Goal: Navigation & Orientation: Find specific page/section

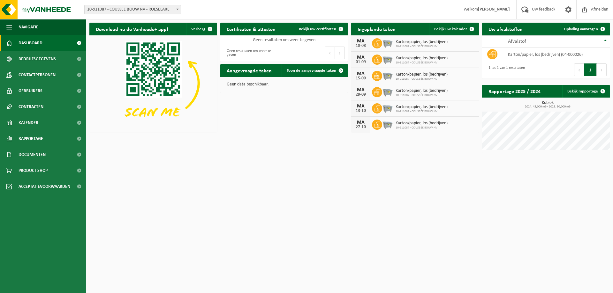
click at [33, 41] on span "Dashboard" at bounding box center [31, 43] width 24 height 16
click at [573, 31] on span "Ophaling aanvragen" at bounding box center [580, 29] width 34 height 4
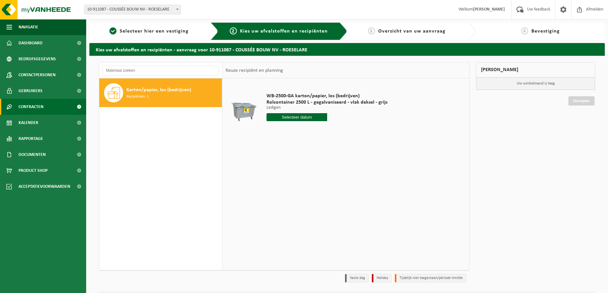
click at [39, 106] on span "Contracten" at bounding box center [31, 107] width 25 height 16
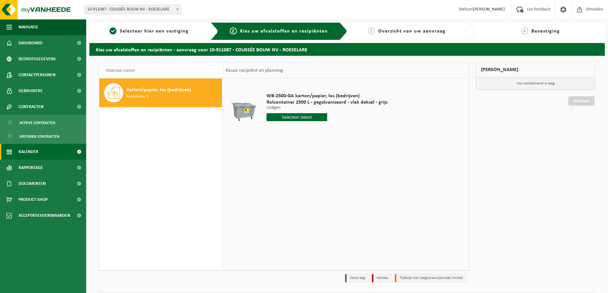
click at [30, 147] on span "Kalender" at bounding box center [29, 152] width 20 height 16
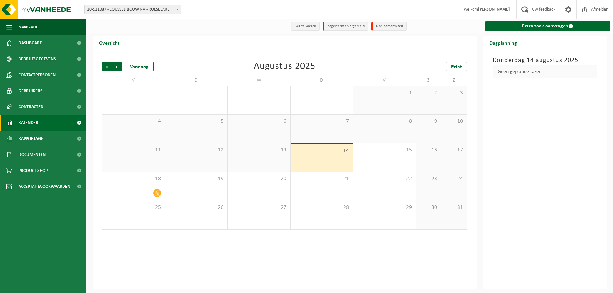
drag, startPoint x: 117, startPoint y: 184, endPoint x: 336, endPoint y: 26, distance: 270.1
click at [336, 26] on li "Afgewerkt en afgemeld" at bounding box center [345, 26] width 45 height 9
click at [304, 27] on li "Uit te voeren" at bounding box center [305, 26] width 29 height 9
click at [35, 139] on span "Rapportage" at bounding box center [31, 139] width 25 height 16
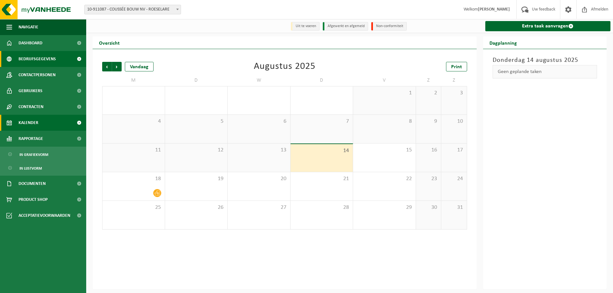
click at [34, 58] on span "Bedrijfsgegevens" at bounding box center [37, 59] width 37 height 16
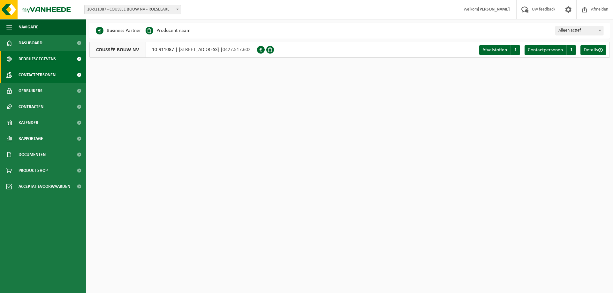
click at [34, 74] on span "Contactpersonen" at bounding box center [37, 75] width 37 height 16
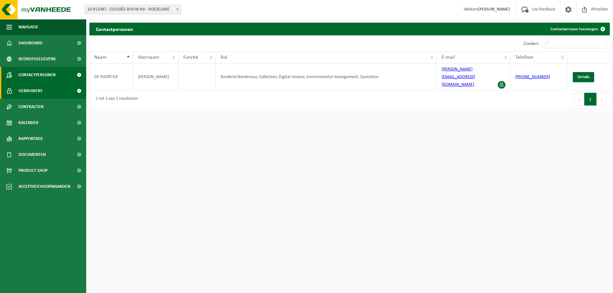
click at [36, 91] on span "Gebruikers" at bounding box center [31, 91] width 24 height 16
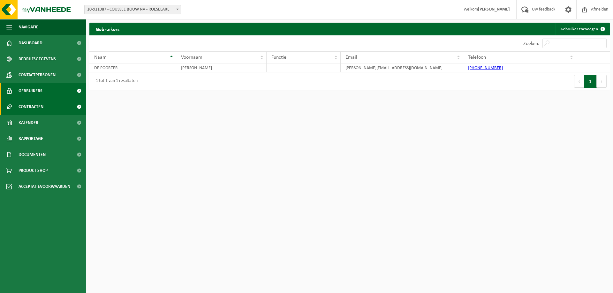
click at [39, 107] on span "Contracten" at bounding box center [31, 107] width 25 height 16
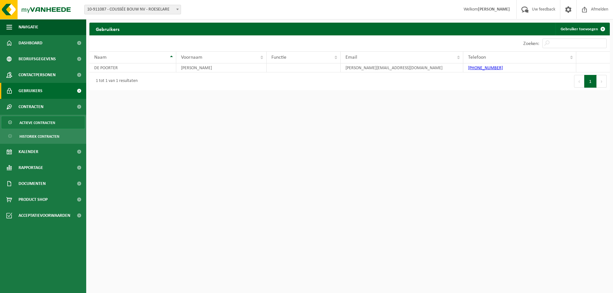
click at [33, 123] on span "Actieve contracten" at bounding box center [37, 123] width 36 height 12
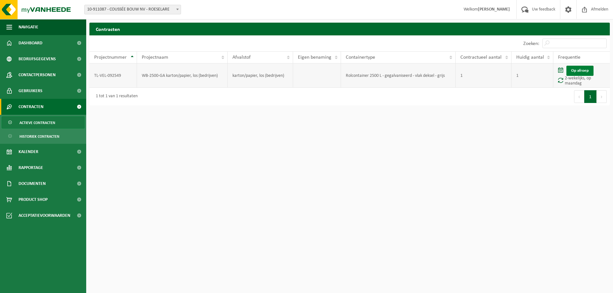
click at [579, 71] on link "Op afroep" at bounding box center [579, 71] width 27 height 10
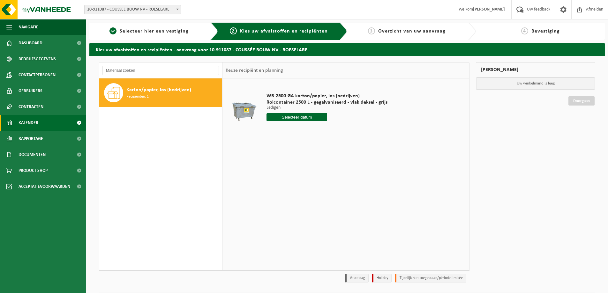
click at [34, 121] on span "Kalender" at bounding box center [29, 123] width 20 height 16
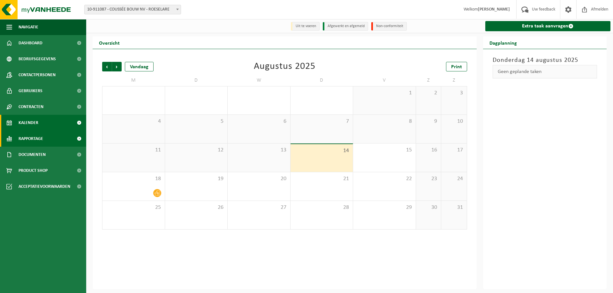
click at [35, 138] on span "Rapportage" at bounding box center [31, 139] width 25 height 16
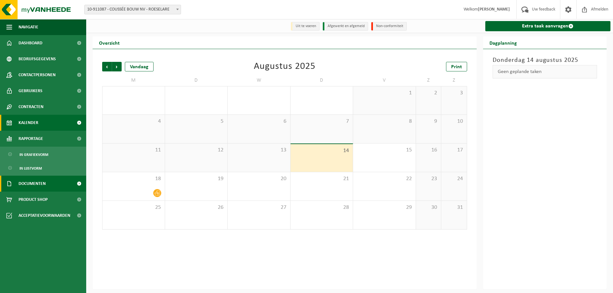
click at [41, 182] on span "Documenten" at bounding box center [32, 184] width 27 height 16
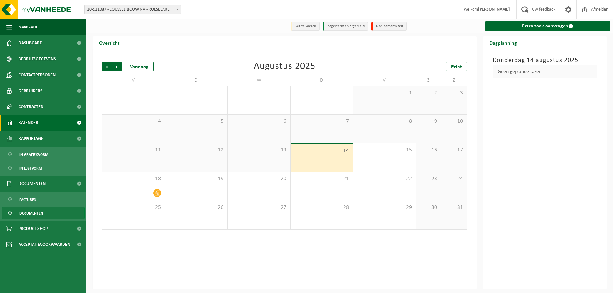
click at [29, 214] on span "Documenten" at bounding box center [31, 213] width 24 height 12
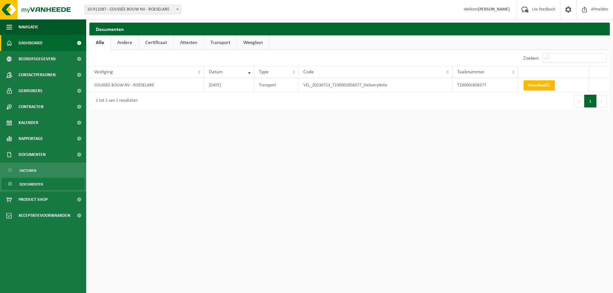
click at [32, 42] on span "Dashboard" at bounding box center [31, 43] width 24 height 16
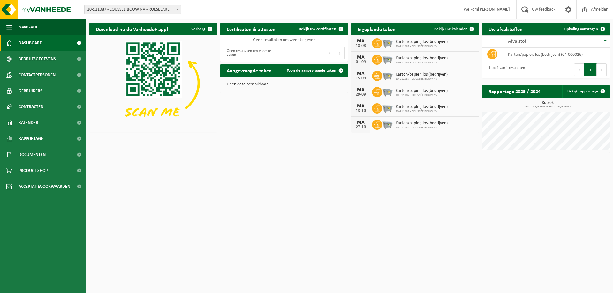
click at [145, 64] on img at bounding box center [153, 83] width 128 height 96
click at [241, 210] on html "Vestiging: 10-911087 - COUSSÉE BOUW NV - ROESELARE 10-911087 - COUSSÉE BOUW NV …" at bounding box center [306, 146] width 613 height 293
click at [29, 27] on span "Navigatie" at bounding box center [29, 27] width 20 height 16
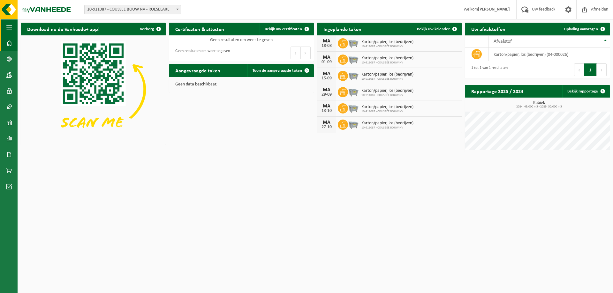
click at [9, 28] on span "button" at bounding box center [9, 27] width 6 height 16
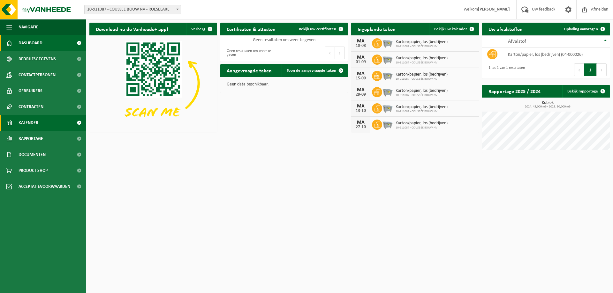
click at [33, 122] on span "Kalender" at bounding box center [29, 123] width 20 height 16
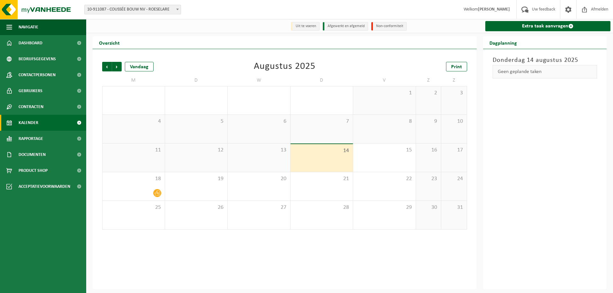
drag, startPoint x: 140, startPoint y: 189, endPoint x: 533, endPoint y: 73, distance: 409.0
click at [533, 73] on div "Geen geplande taken" at bounding box center [544, 71] width 105 height 13
click at [312, 156] on div "14" at bounding box center [321, 158] width 63 height 28
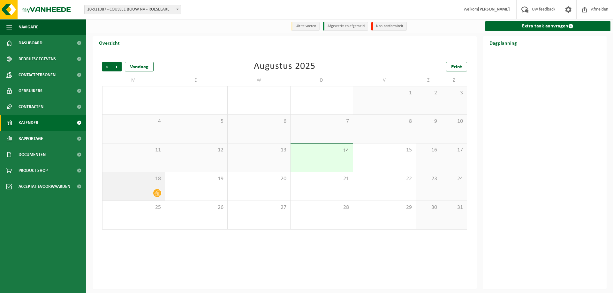
click at [134, 187] on div "18" at bounding box center [133, 186] width 62 height 28
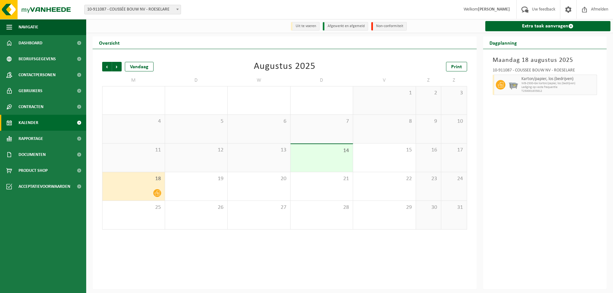
drag, startPoint x: 134, startPoint y: 187, endPoint x: 131, endPoint y: 184, distance: 4.1
click at [131, 184] on div "18" at bounding box center [133, 186] width 62 height 28
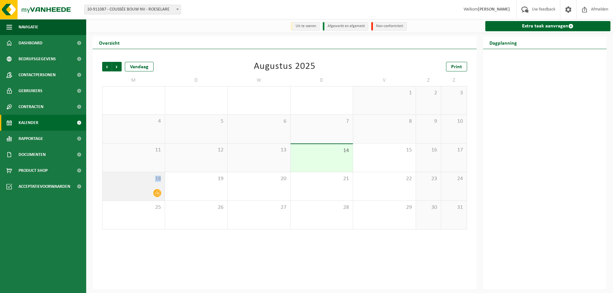
click at [131, 184] on div "18" at bounding box center [133, 186] width 62 height 28
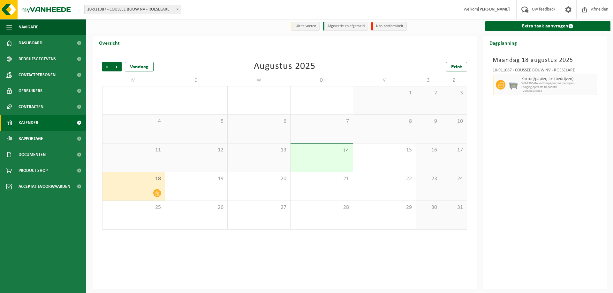
click at [569, 87] on span "Lediging op vaste frequentie" at bounding box center [558, 88] width 74 height 4
click at [202, 194] on div "19" at bounding box center [196, 186] width 63 height 28
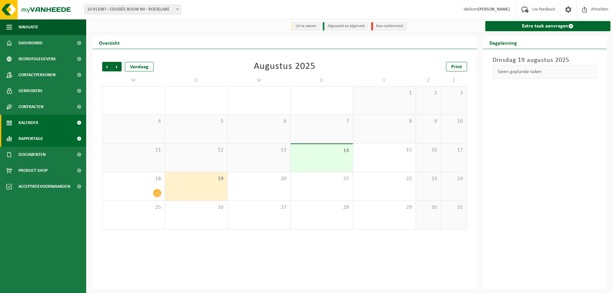
click at [38, 138] on span "Rapportage" at bounding box center [31, 139] width 25 height 16
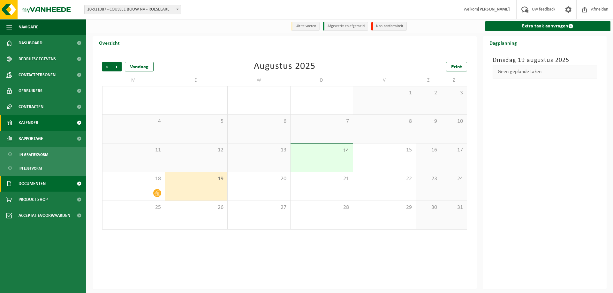
click at [28, 182] on span "Documenten" at bounding box center [32, 184] width 27 height 16
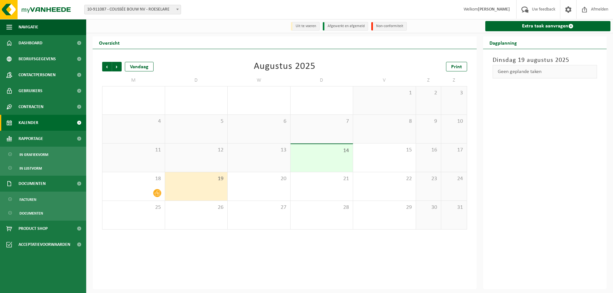
click at [304, 26] on li "Uit te voeren" at bounding box center [305, 26] width 29 height 9
drag, startPoint x: 327, startPoint y: 25, endPoint x: 330, endPoint y: 25, distance: 3.3
click at [328, 25] on li "Afgewerkt en afgemeld" at bounding box center [345, 26] width 45 height 9
click at [347, 26] on li "Afgewerkt en afgemeld" at bounding box center [345, 26] width 45 height 9
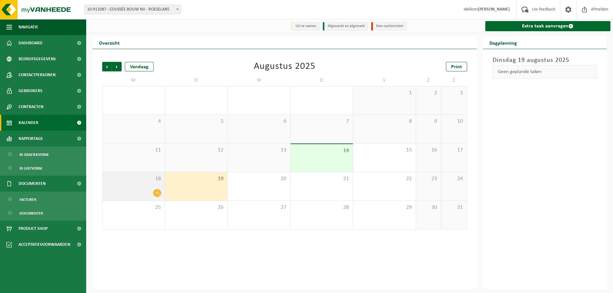
click at [149, 195] on div at bounding box center [134, 193] width 56 height 9
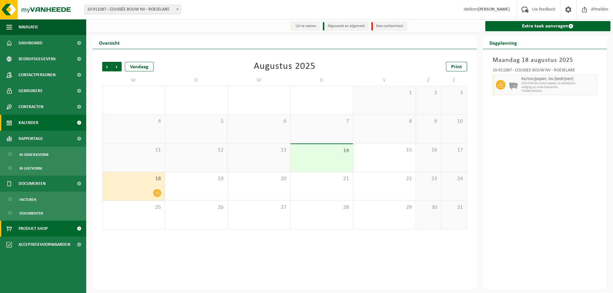
click at [45, 231] on span "Product Shop" at bounding box center [33, 229] width 29 height 16
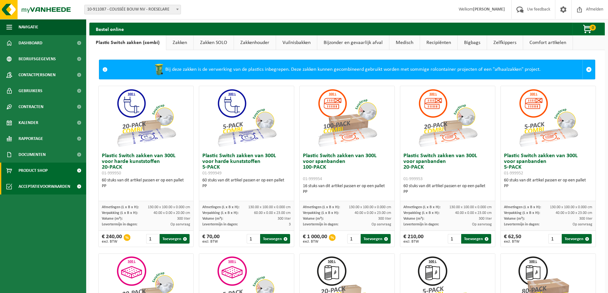
click at [49, 186] on span "Acceptatievoorwaarden" at bounding box center [45, 187] width 52 height 16
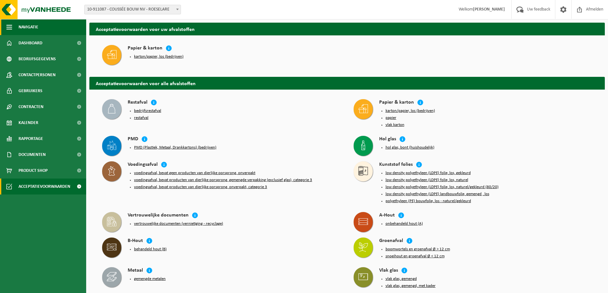
click at [33, 27] on span "Navigatie" at bounding box center [29, 27] width 20 height 16
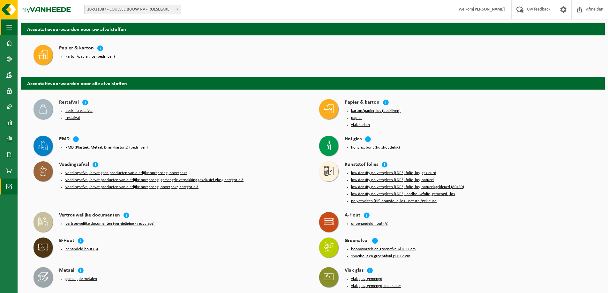
click at [8, 26] on span "button" at bounding box center [9, 27] width 6 height 16
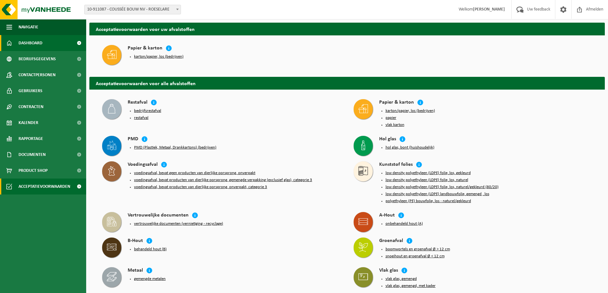
click at [32, 42] on span "Dashboard" at bounding box center [31, 43] width 24 height 16
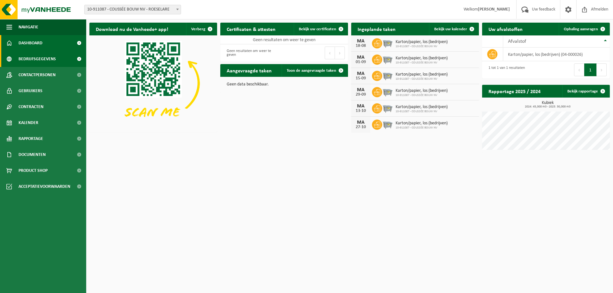
drag, startPoint x: 31, startPoint y: 42, endPoint x: 27, endPoint y: 60, distance: 18.4
click at [27, 60] on span "Bedrijfsgegevens" at bounding box center [37, 59] width 37 height 16
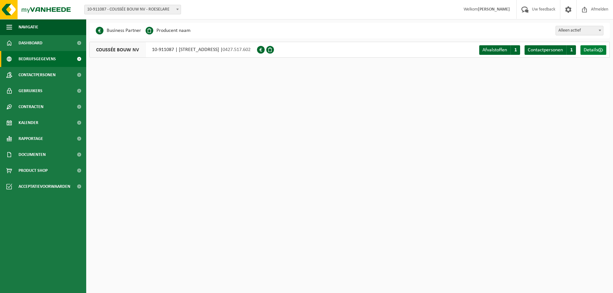
click at [594, 49] on span "Details" at bounding box center [590, 50] width 14 height 5
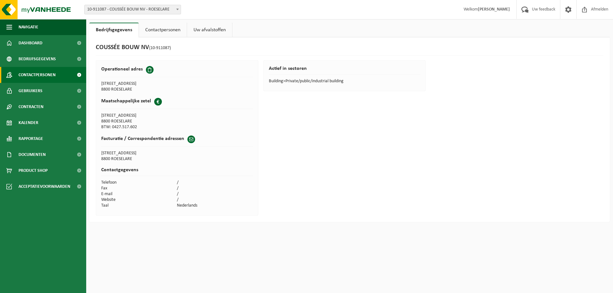
click at [31, 74] on span "Contactpersonen" at bounding box center [37, 75] width 37 height 16
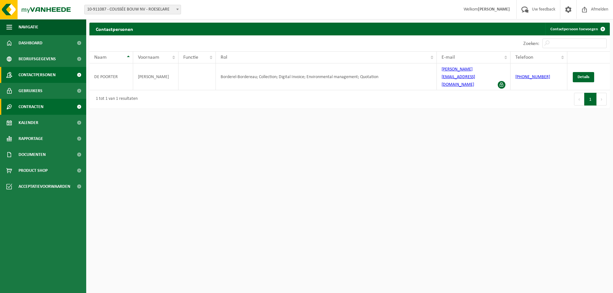
click at [43, 107] on span "Contracten" at bounding box center [31, 107] width 25 height 16
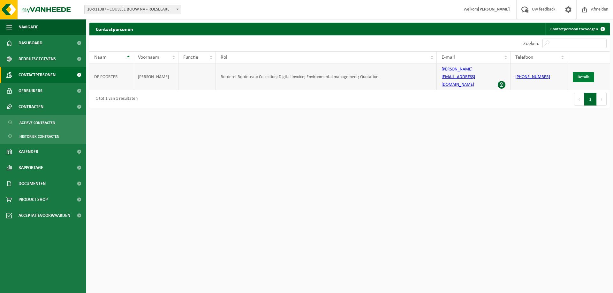
click at [588, 75] on span "Details" at bounding box center [583, 77] width 12 height 4
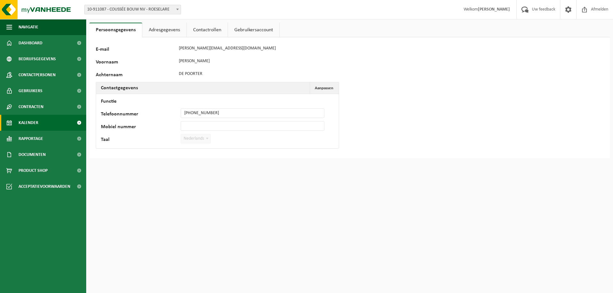
click at [26, 122] on span "Kalender" at bounding box center [29, 123] width 20 height 16
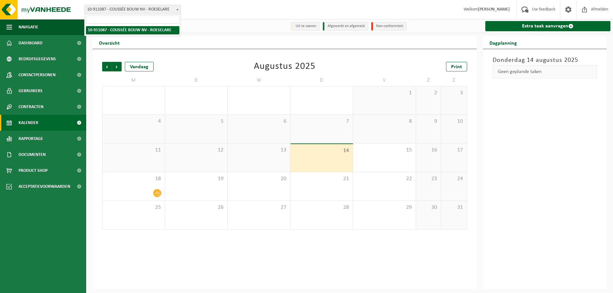
click at [132, 10] on span "10-911087 - COUSSÉE BOUW NV - ROESELARE" at bounding box center [133, 9] width 96 height 9
drag, startPoint x: 129, startPoint y: 28, endPoint x: 580, endPoint y: 115, distance: 459.2
click at [580, 115] on div "Donderdag 14 augustus 2025 Geen geplande taken" at bounding box center [545, 169] width 124 height 240
click at [566, 9] on span at bounding box center [568, 9] width 10 height 19
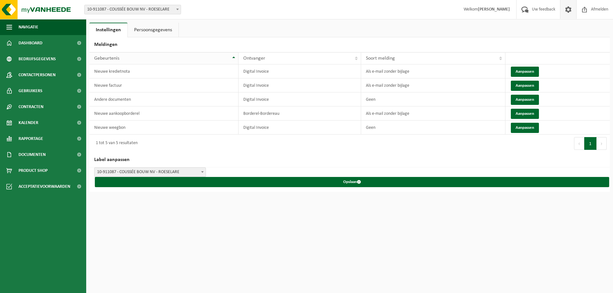
click at [106, 60] on span "Gebeurtenis" at bounding box center [106, 58] width 25 height 5
click at [42, 44] on link "Dashboard" at bounding box center [43, 43] width 86 height 16
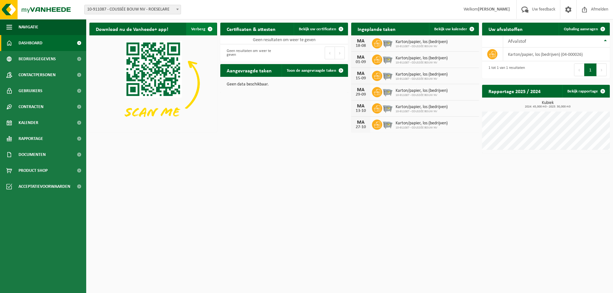
click at [210, 28] on span "button" at bounding box center [210, 29] width 13 height 13
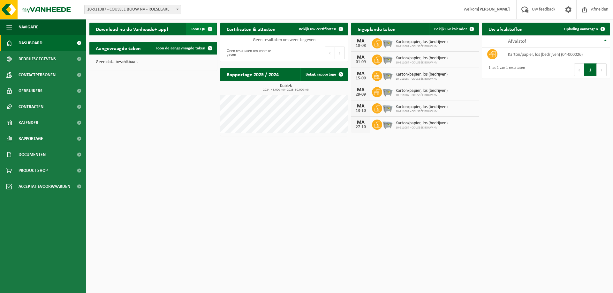
click at [211, 28] on span "button" at bounding box center [210, 29] width 13 height 13
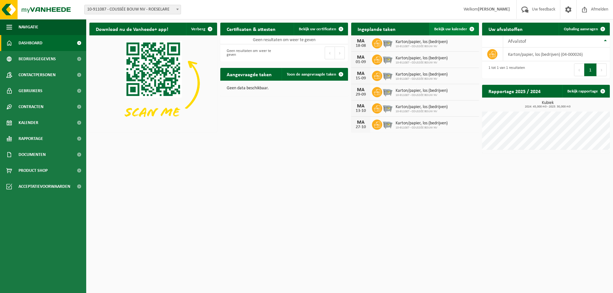
click at [472, 29] on span at bounding box center [471, 29] width 13 height 13
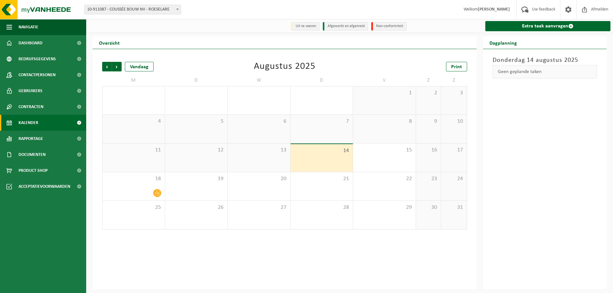
click at [43, 123] on link "Kalender" at bounding box center [43, 123] width 86 height 16
click at [33, 25] on span "Navigatie" at bounding box center [29, 27] width 20 height 16
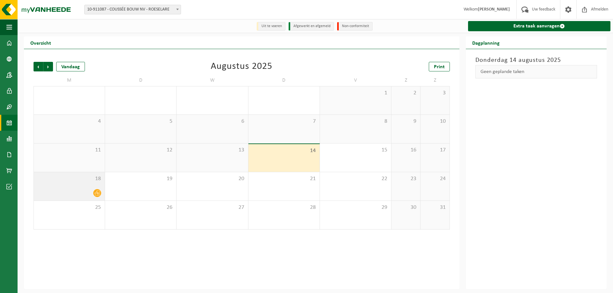
drag, startPoint x: 87, startPoint y: 187, endPoint x: 79, endPoint y: 190, distance: 9.0
click at [79, 190] on div at bounding box center [69, 193] width 64 height 9
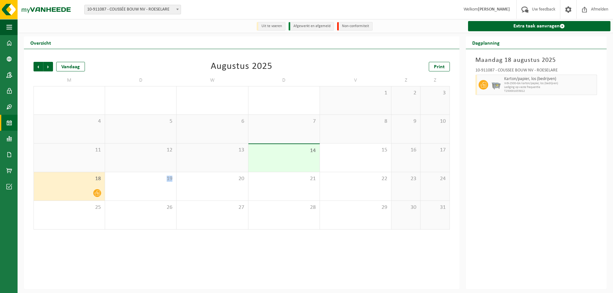
click at [79, 190] on div at bounding box center [69, 193] width 64 height 9
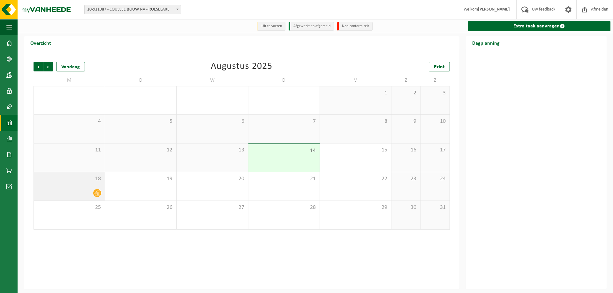
click at [79, 190] on div at bounding box center [69, 193] width 64 height 9
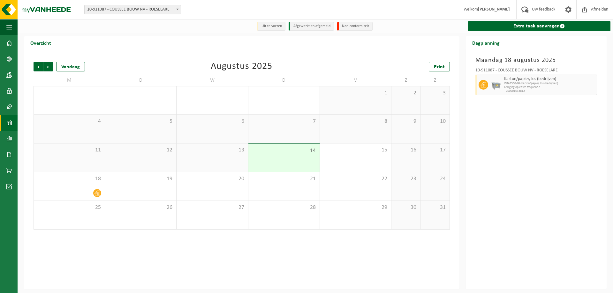
drag, startPoint x: 518, startPoint y: 87, endPoint x: 503, endPoint y: 75, distance: 19.3
click at [503, 77] on div "Karton/papier, los (bedrijven) WB-2500-GA karton/papier, los (bedrijven) Ledigi…" at bounding box center [549, 85] width 94 height 20
drag, startPoint x: 487, startPoint y: 44, endPoint x: 489, endPoint y: 41, distance: 3.6
click at [487, 44] on h2 "Dagplanning" at bounding box center [485, 42] width 40 height 12
click at [9, 26] on span "button" at bounding box center [9, 27] width 6 height 16
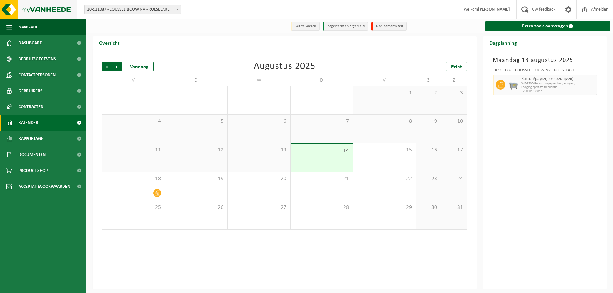
click at [32, 8] on img at bounding box center [38, 9] width 77 height 19
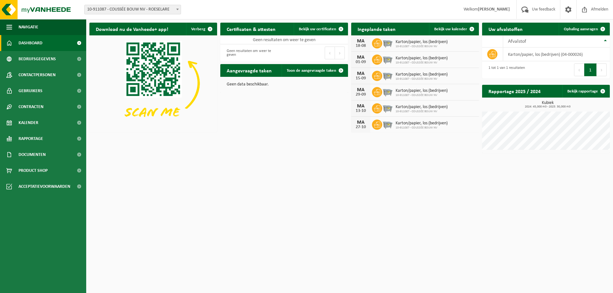
click at [542, 31] on div "Uw afvalstoffen Ophaling aanvragen" at bounding box center [546, 29] width 128 height 13
click at [579, 68] on button "Vorige" at bounding box center [579, 69] width 10 height 13
click at [602, 70] on button "Volgende" at bounding box center [601, 69] width 10 height 13
click at [342, 70] on span at bounding box center [340, 70] width 13 height 13
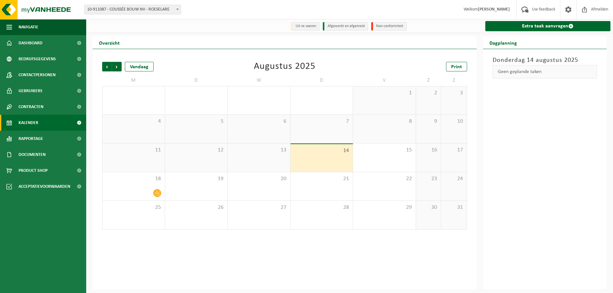
click at [33, 124] on span "Kalender" at bounding box center [29, 123] width 20 height 16
click at [34, 135] on span "Rapportage" at bounding box center [31, 139] width 25 height 16
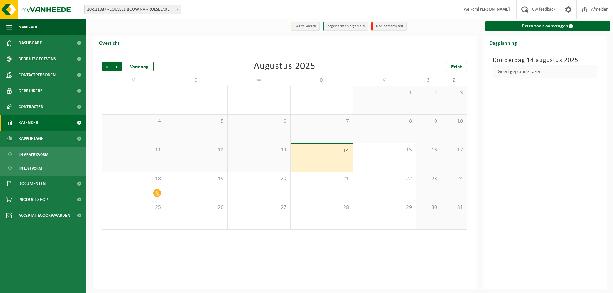
click at [523, 71] on div "Geen geplande taken" at bounding box center [544, 71] width 105 height 13
click at [53, 45] on link "Dashboard" at bounding box center [43, 43] width 86 height 16
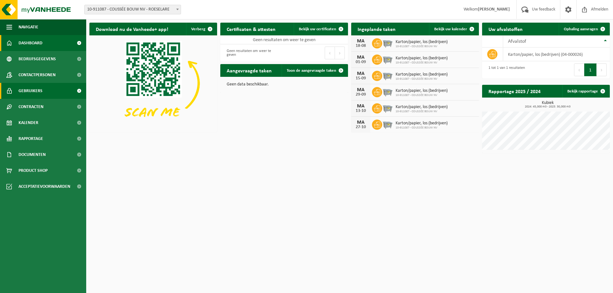
click at [31, 92] on span "Gebruikers" at bounding box center [31, 91] width 24 height 16
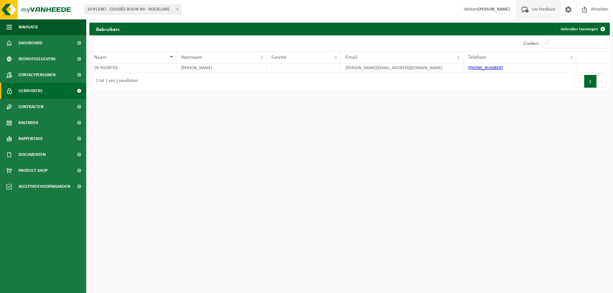
click at [539, 10] on span "Uw feedback" at bounding box center [543, 9] width 26 height 19
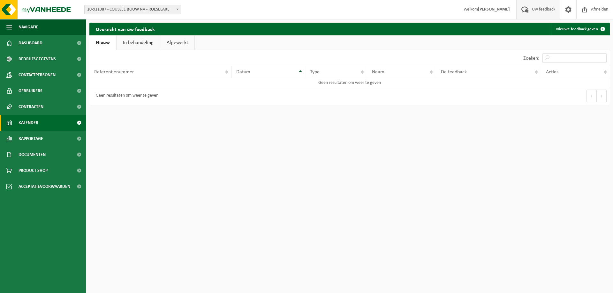
click at [40, 123] on link "Kalender" at bounding box center [43, 123] width 86 height 16
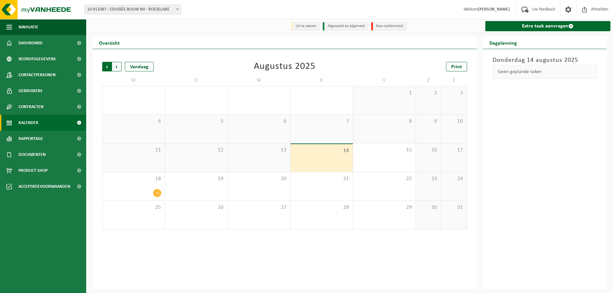
click at [117, 68] on span "Volgende" at bounding box center [117, 67] width 10 height 10
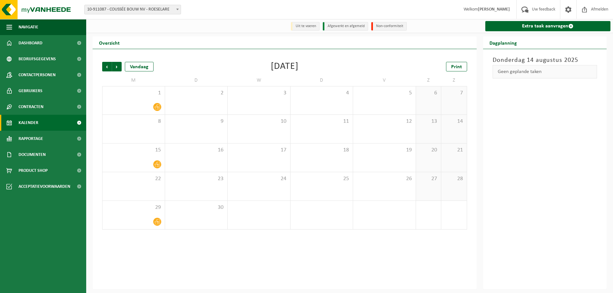
click at [117, 68] on span "Volgende" at bounding box center [117, 67] width 10 height 10
click at [33, 157] on span "Documenten" at bounding box center [32, 155] width 27 height 16
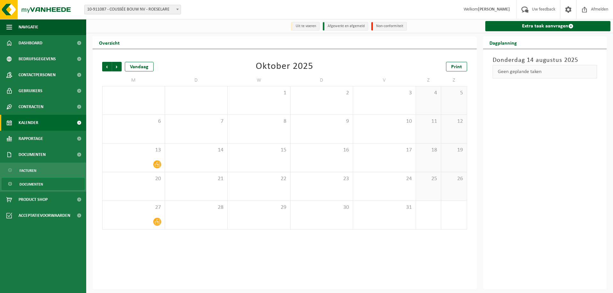
click at [34, 183] on span "Documenten" at bounding box center [31, 184] width 24 height 12
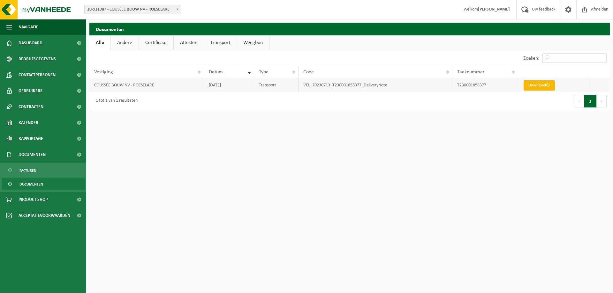
click at [531, 84] on link "Download" at bounding box center [538, 85] width 31 height 10
click at [578, 200] on html "Vestiging: 10-911087 - COUSSÉE BOUW NV - ROESELARE 10-911087 - COUSSÉE BOUW NV …" at bounding box center [306, 146] width 613 height 293
click at [541, 84] on link "Download" at bounding box center [538, 85] width 31 height 10
click at [33, 43] on span "Dashboard" at bounding box center [31, 43] width 24 height 16
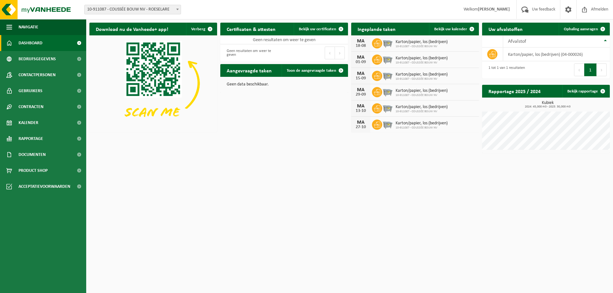
click at [115, 28] on h2 "Download nu de Vanheede+ app!" at bounding box center [131, 29] width 85 height 12
click at [258, 26] on h2 "Certificaten & attesten" at bounding box center [251, 29] width 62 height 12
click at [471, 29] on span at bounding box center [471, 29] width 13 height 13
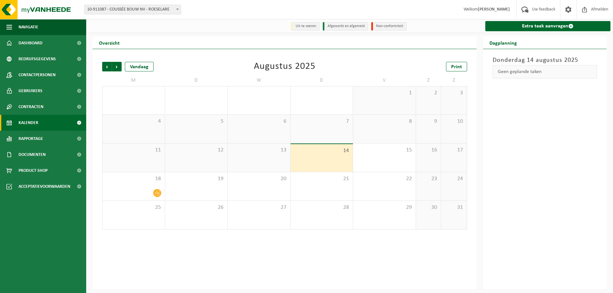
drag, startPoint x: 121, startPoint y: 186, endPoint x: 536, endPoint y: 119, distance: 420.4
click at [536, 119] on div "[DATE] Geen geplande taken" at bounding box center [545, 169] width 124 height 240
click at [548, 26] on link "Extra taak aanvragen" at bounding box center [547, 26] width 125 height 10
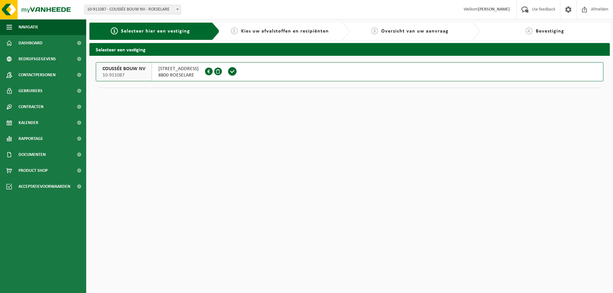
click at [229, 70] on span at bounding box center [232, 72] width 10 height 10
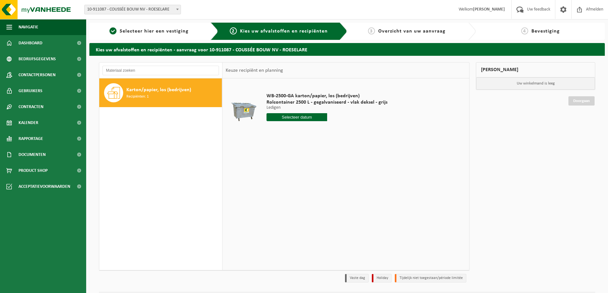
click at [398, 34] on span "Overzicht van uw aanvraag" at bounding box center [411, 31] width 67 height 5
click at [549, 31] on span "Bevestiging" at bounding box center [545, 31] width 28 height 5
click at [263, 33] on span "Kies uw afvalstoffen en recipiënten" at bounding box center [284, 31] width 88 height 5
click at [30, 76] on span "Contactpersonen" at bounding box center [37, 75] width 37 height 16
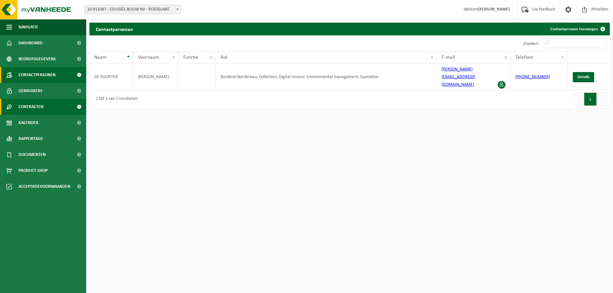
click at [33, 106] on span "Contracten" at bounding box center [31, 107] width 25 height 16
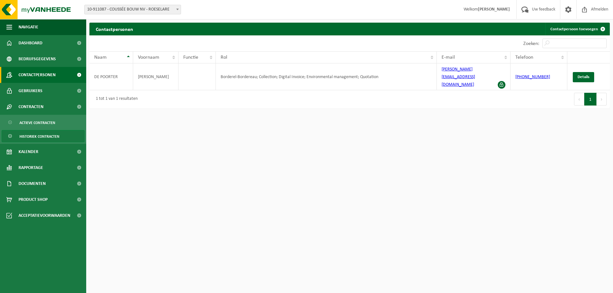
click at [33, 135] on span "Historiek contracten" at bounding box center [39, 136] width 40 height 12
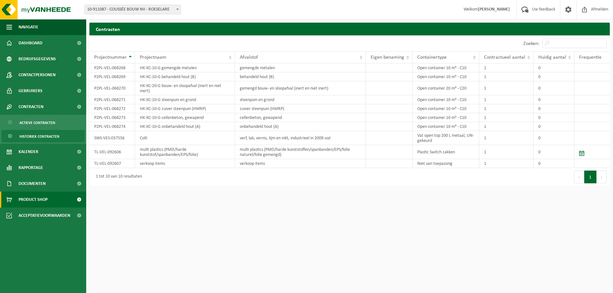
click at [37, 201] on span "Product Shop" at bounding box center [33, 200] width 29 height 16
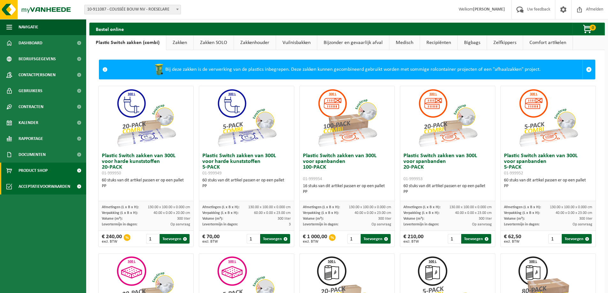
click at [38, 186] on span "Acceptatievoorwaarden" at bounding box center [45, 187] width 52 height 16
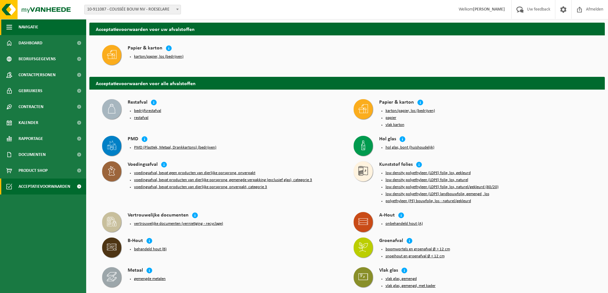
click at [24, 26] on span "Navigatie" at bounding box center [29, 27] width 20 height 16
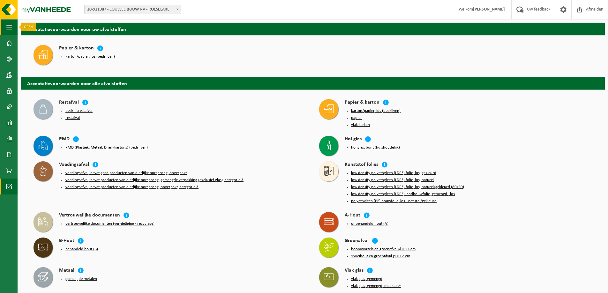
click at [8, 26] on span "button" at bounding box center [9, 27] width 6 height 16
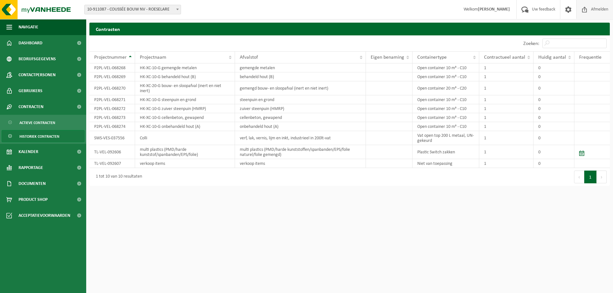
click at [587, 10] on span at bounding box center [584, 9] width 10 height 19
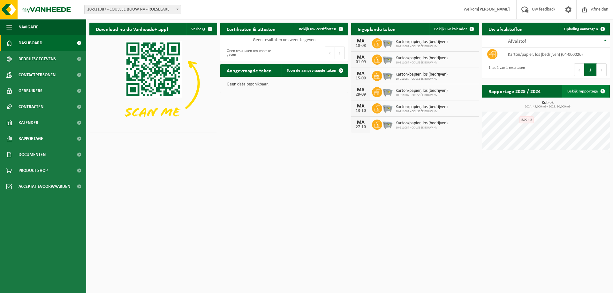
click at [603, 91] on span at bounding box center [602, 91] width 13 height 13
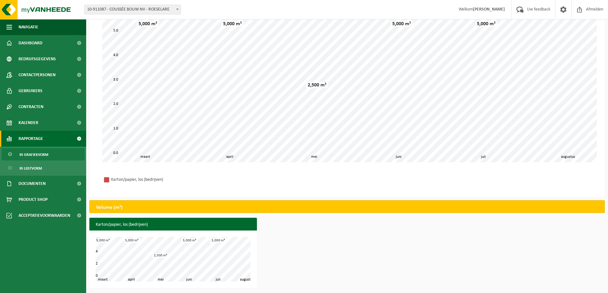
scroll to position [70, 0]
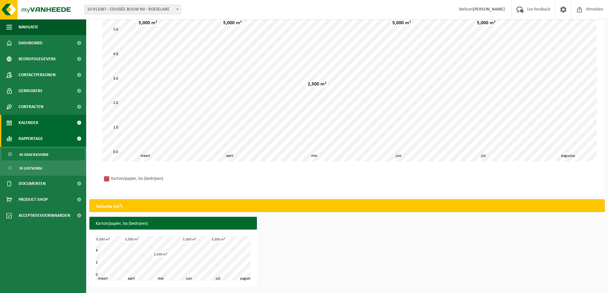
click at [27, 124] on span "Kalender" at bounding box center [29, 123] width 20 height 16
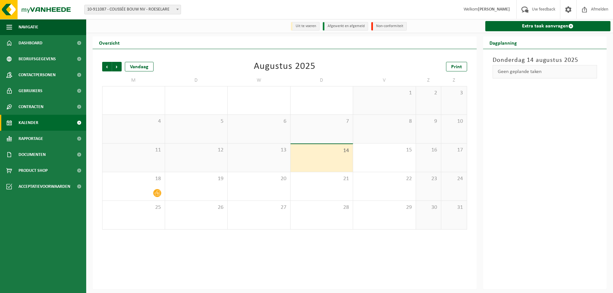
click at [331, 25] on li "Afgewerkt en afgemeld" at bounding box center [345, 26] width 45 height 9
click at [309, 24] on li "Uit te voeren" at bounding box center [305, 26] width 29 height 9
click at [296, 26] on li "Uit te voeren" at bounding box center [305, 26] width 29 height 9
click at [479, 5] on span "Welkom PETER DE POORTER" at bounding box center [486, 9] width 59 height 19
click at [551, 8] on span "Uw feedback" at bounding box center [543, 9] width 26 height 19
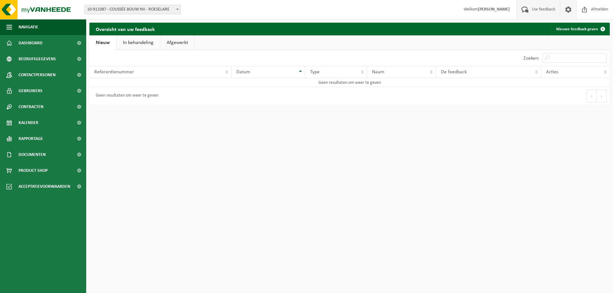
click at [566, 10] on span at bounding box center [568, 9] width 10 height 19
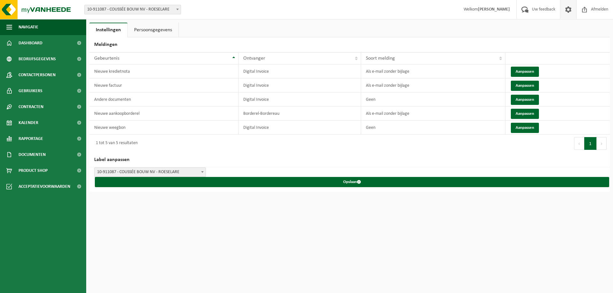
click at [568, 12] on span at bounding box center [568, 9] width 10 height 19
drag, startPoint x: 8, startPoint y: 26, endPoint x: 161, endPoint y: 87, distance: 164.0
click at [161, 87] on td "Nieuwe factuur" at bounding box center [163, 85] width 149 height 14
drag, startPoint x: 161, startPoint y: 87, endPoint x: 136, endPoint y: 205, distance: 120.6
click at [160, 220] on html "Vestiging: 10-911087 - COUSSÉE BOUW NV - ROESELARE 10-911087 - COUSSÉE BOUW NV …" at bounding box center [306, 146] width 613 height 293
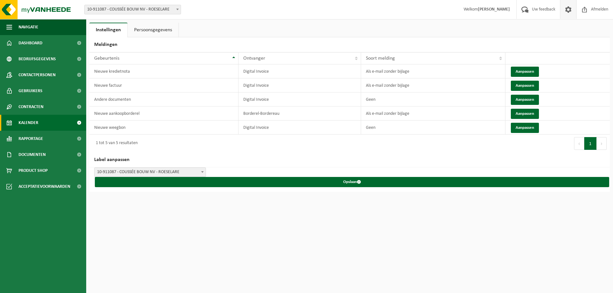
click at [28, 122] on span "Kalender" at bounding box center [29, 123] width 20 height 16
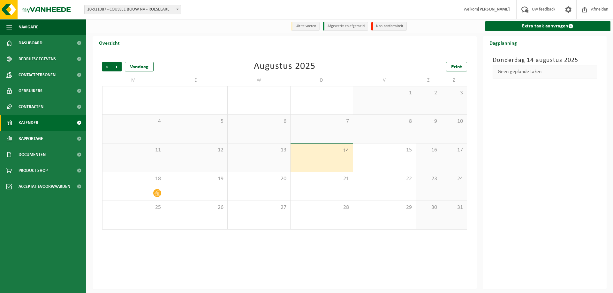
drag, startPoint x: 0, startPoint y: 0, endPoint x: 28, endPoint y: 121, distance: 124.1
click at [28, 121] on span "Kalender" at bounding box center [29, 123] width 20 height 16
click at [146, 185] on div "18" at bounding box center [133, 186] width 62 height 28
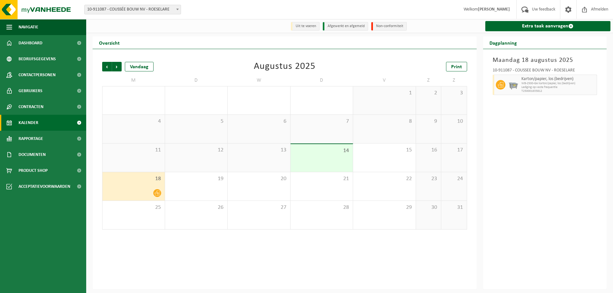
click at [145, 182] on span "18" at bounding box center [134, 178] width 56 height 7
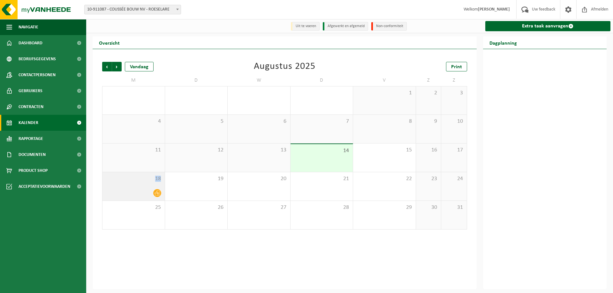
click at [145, 182] on span "18" at bounding box center [134, 178] width 56 height 7
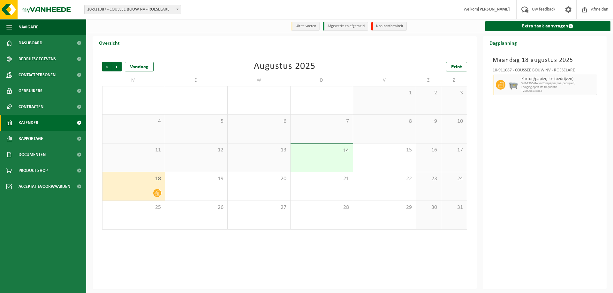
click at [522, 88] on span "Lediging op vaste frequentie" at bounding box center [558, 88] width 74 height 4
click at [540, 124] on div "[DATE] 10-911087 - COUSSÉE BOUW NV - ROESELARE Karton/papier, los (bedrijven) W…" at bounding box center [545, 169] width 124 height 240
click at [117, 66] on span "Volgende" at bounding box center [117, 67] width 10 height 10
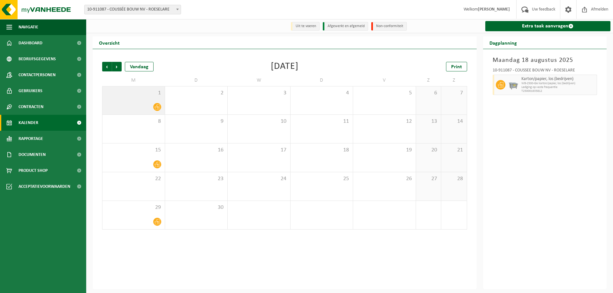
click at [134, 101] on div "1" at bounding box center [133, 100] width 62 height 28
click at [133, 96] on span "1" at bounding box center [134, 93] width 56 height 7
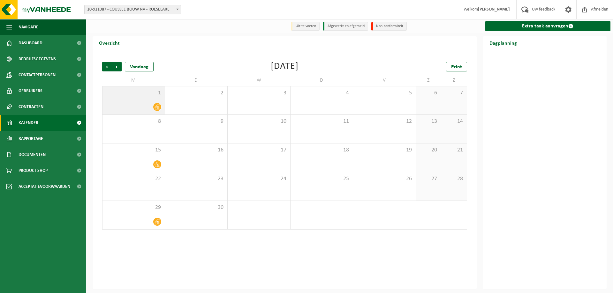
click at [133, 95] on span "1" at bounding box center [134, 93] width 56 height 7
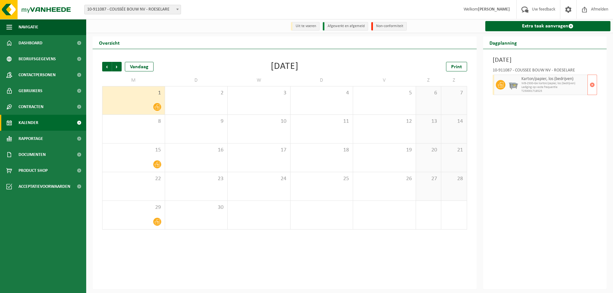
drag, startPoint x: 544, startPoint y: 86, endPoint x: 581, endPoint y: 138, distance: 63.1
click at [581, 138] on div "[DATE] 10-911087 - COUSSÉE BOUW NV - ROESELARE Karton/papier, los (bedrijven) W…" at bounding box center [545, 169] width 124 height 240
click at [124, 156] on div "15" at bounding box center [133, 158] width 62 height 28
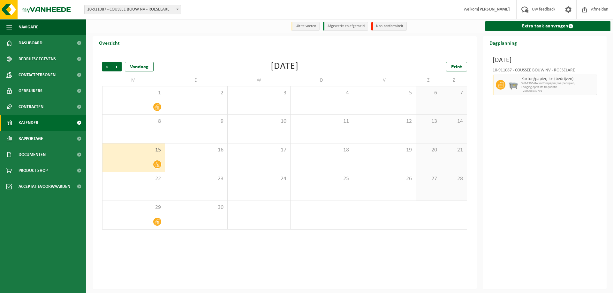
click at [125, 153] on span "15" at bounding box center [134, 150] width 56 height 7
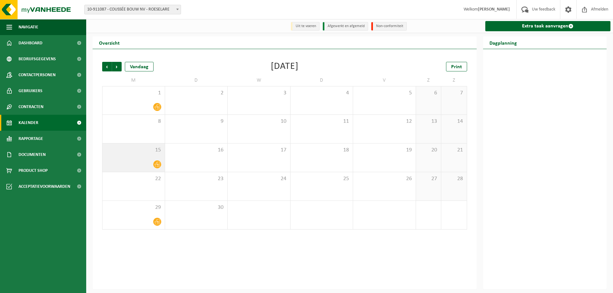
click at [126, 152] on span "15" at bounding box center [134, 150] width 56 height 7
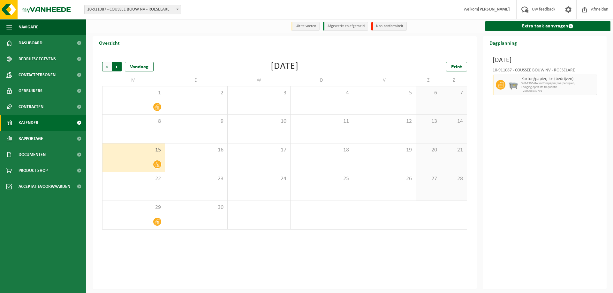
click at [107, 67] on span "Vorige" at bounding box center [107, 67] width 10 height 10
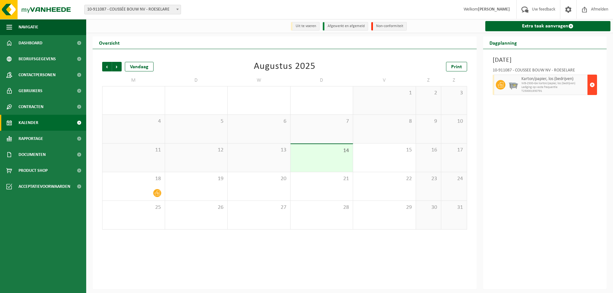
click at [592, 85] on span "button" at bounding box center [591, 84] width 5 height 13
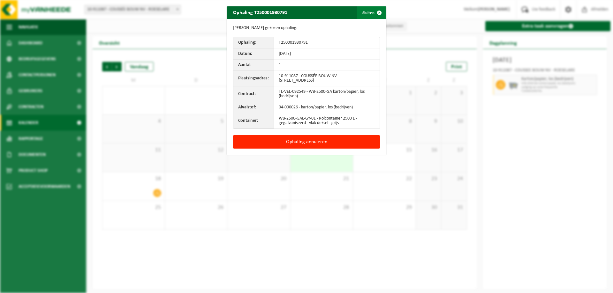
click at [376, 10] on span "button" at bounding box center [379, 12] width 13 height 13
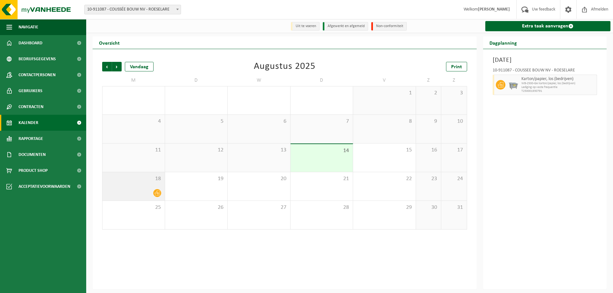
click at [128, 189] on div "18" at bounding box center [133, 186] width 62 height 28
